Goal: Task Accomplishment & Management: Manage account settings

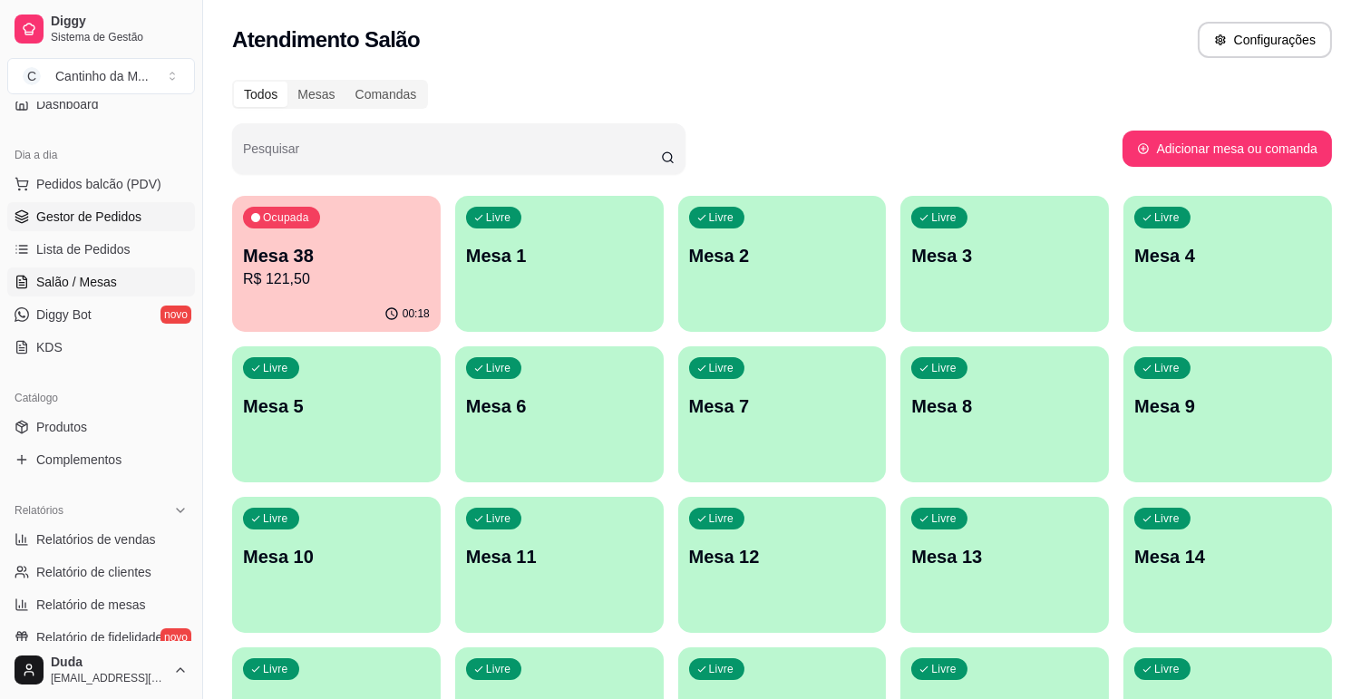
click at [73, 218] on span "Gestor de Pedidos" at bounding box center [88, 217] width 105 height 18
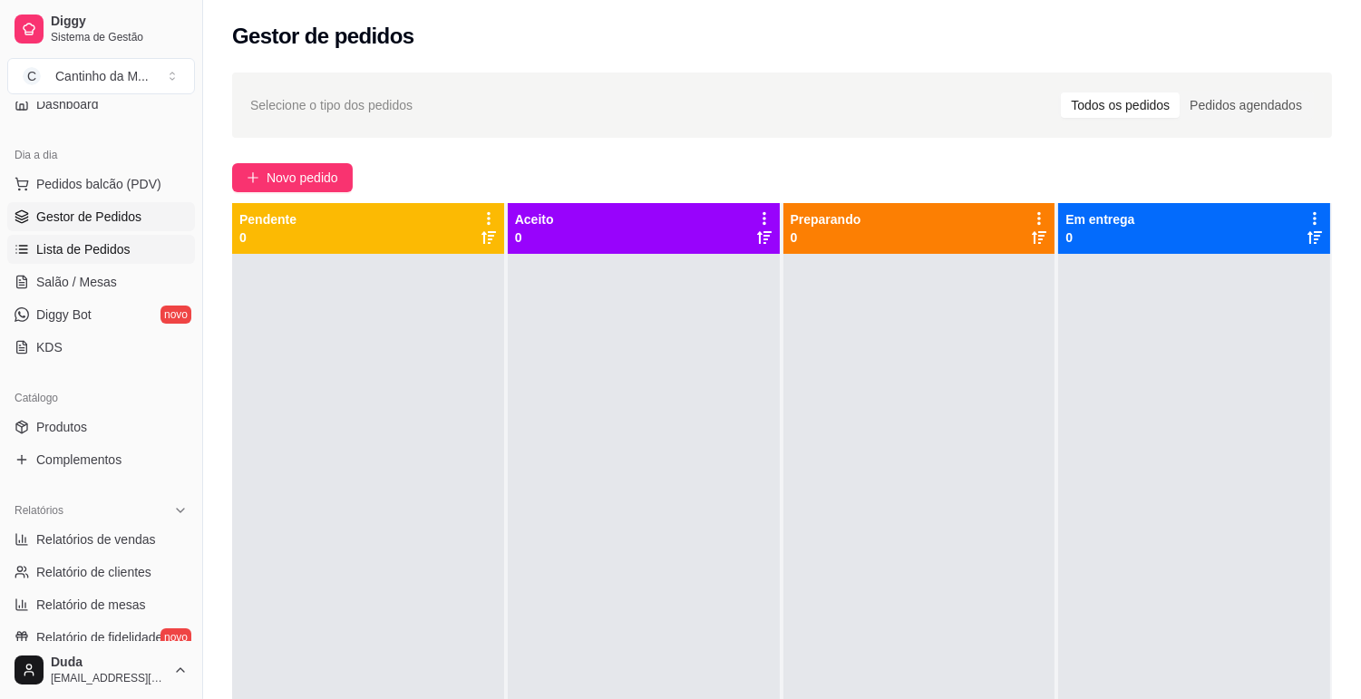
click at [40, 242] on span "Lista de Pedidos" at bounding box center [83, 249] width 94 height 18
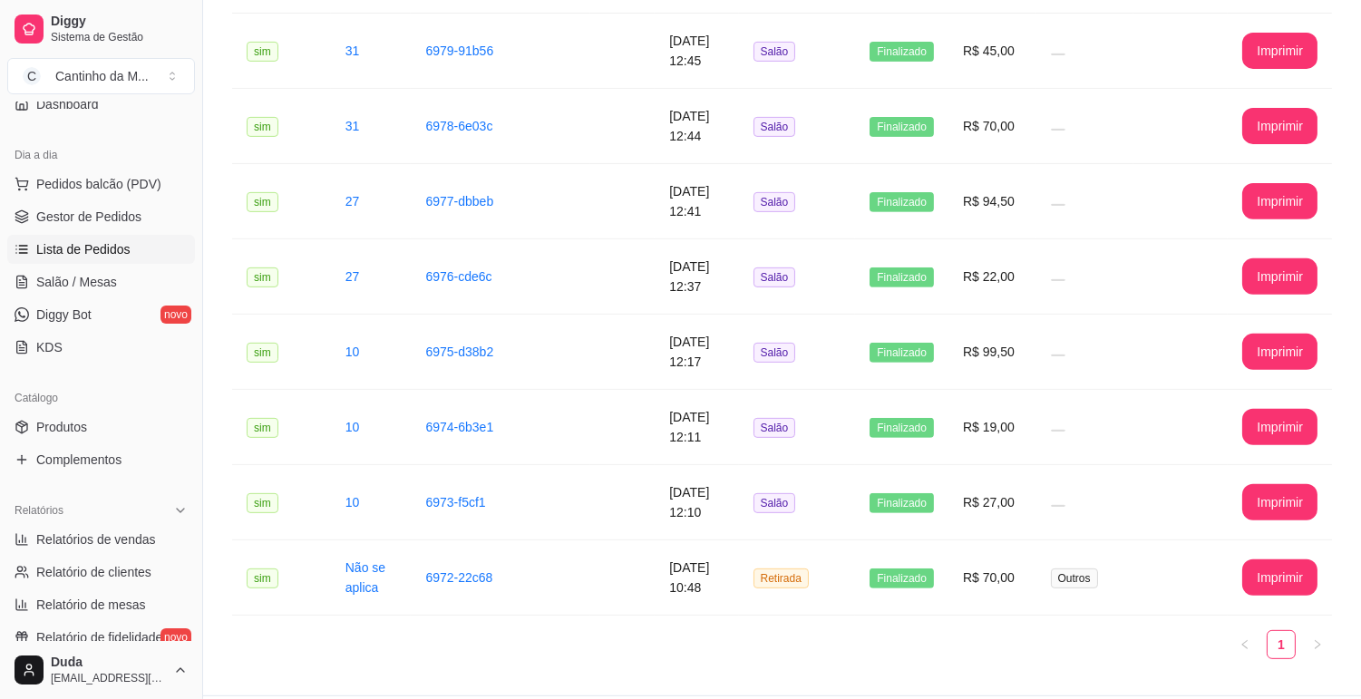
scroll to position [1378, 0]
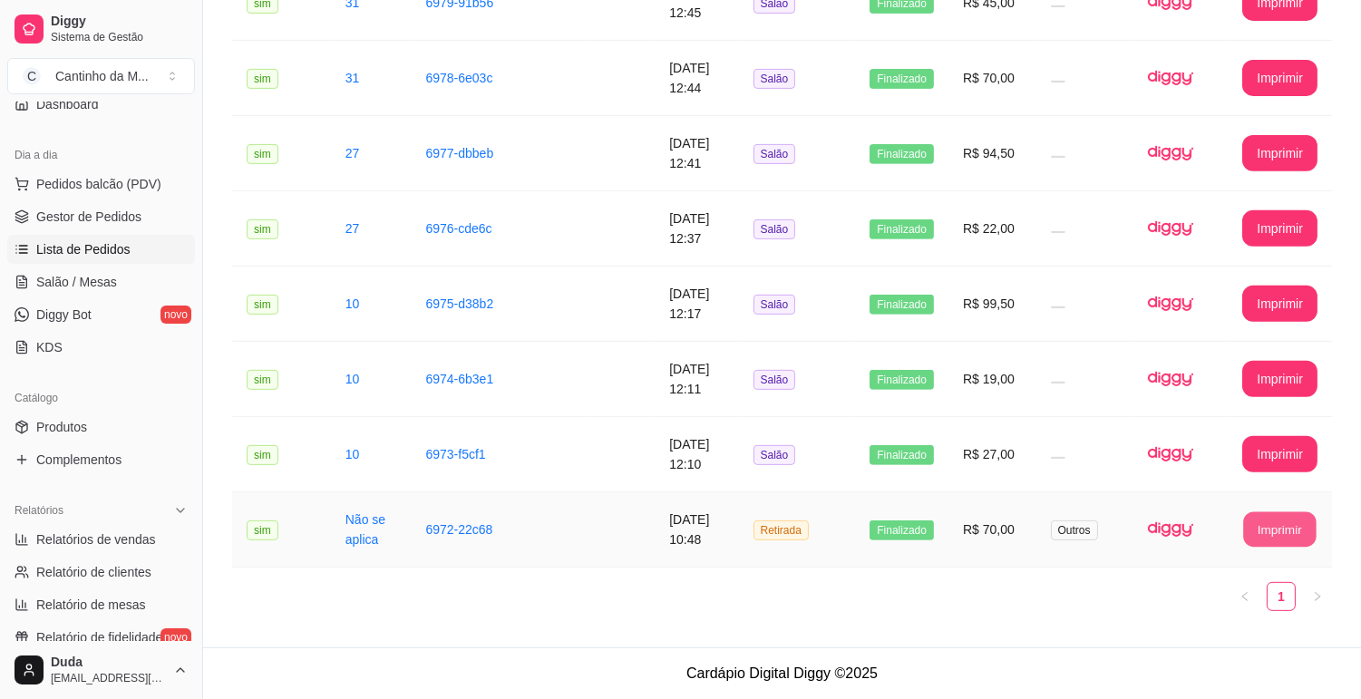
click at [1274, 528] on button "Imprimir" at bounding box center [1280, 529] width 73 height 35
click at [156, 216] on link "Gestor de Pedidos" at bounding box center [101, 216] width 188 height 29
